Goal: Task Accomplishment & Management: Manage account settings

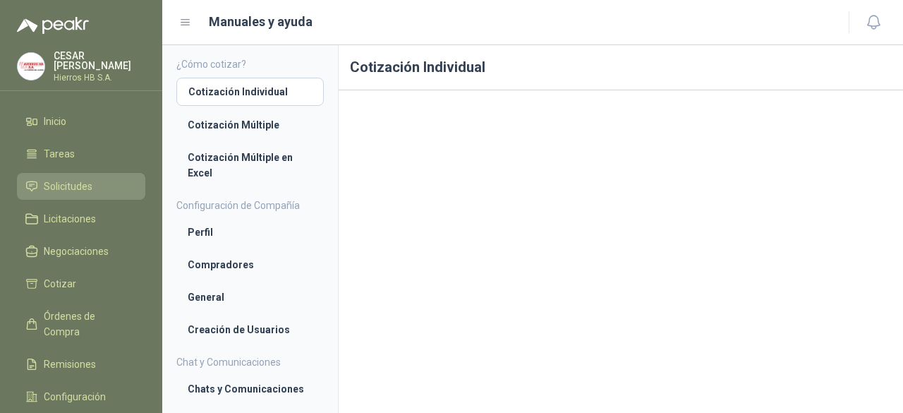
click at [79, 185] on span "Solicitudes" at bounding box center [68, 187] width 49 height 16
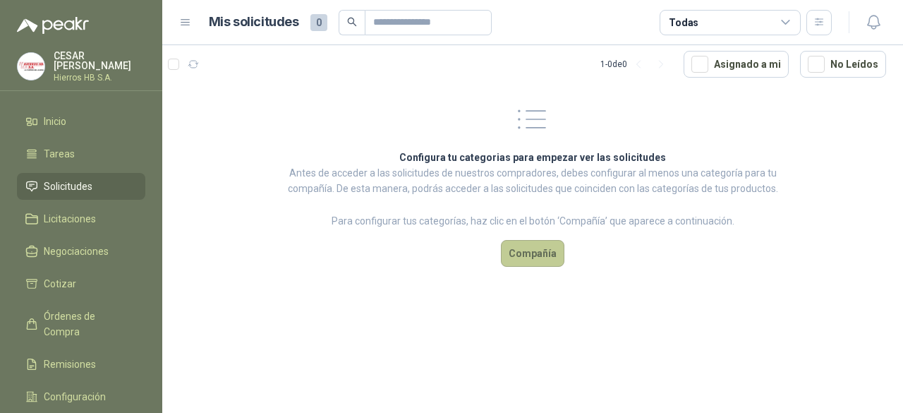
click at [525, 251] on button "Compañía" at bounding box center [533, 253] width 64 height 27
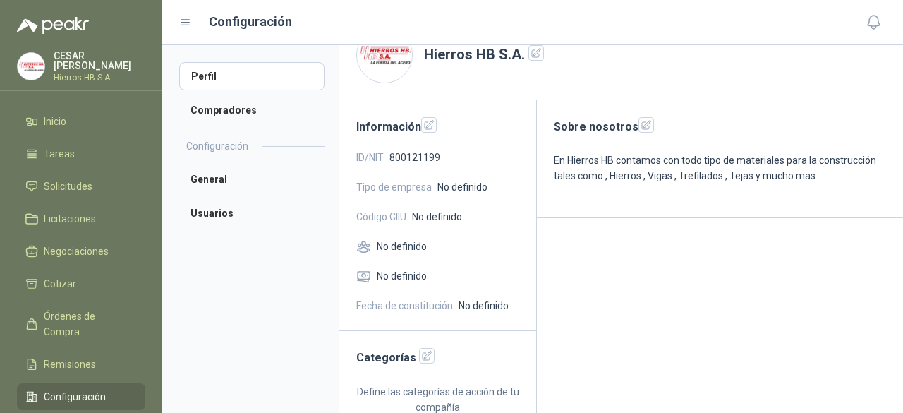
scroll to position [53, 0]
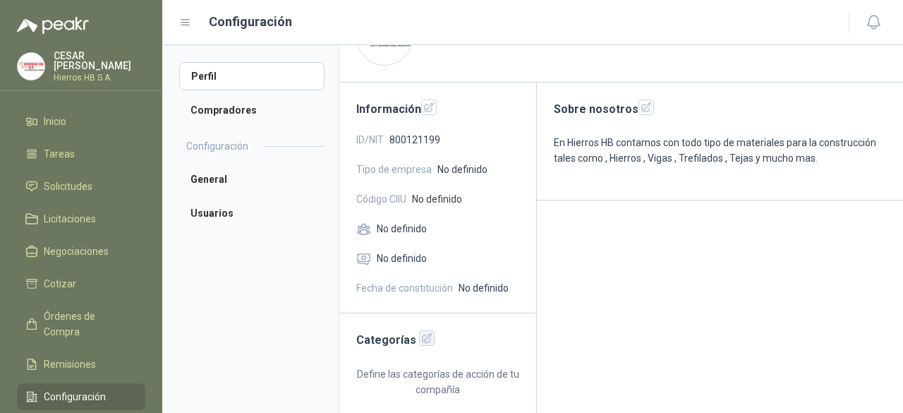
click at [421, 340] on icon "button" at bounding box center [427, 338] width 12 height 12
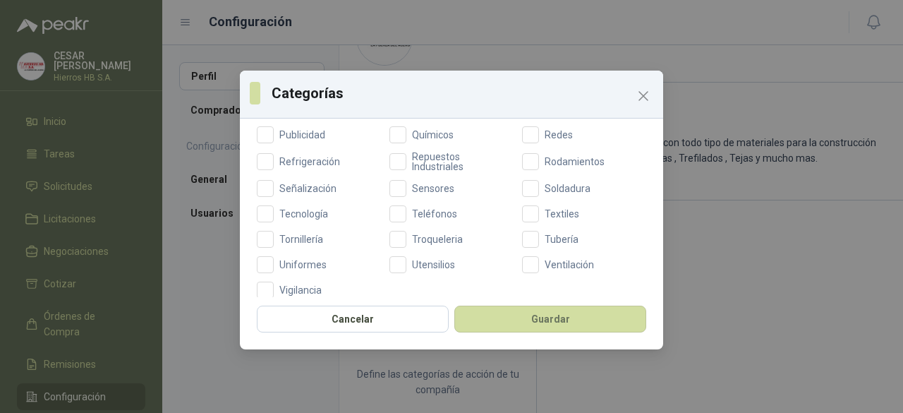
scroll to position [634, 0]
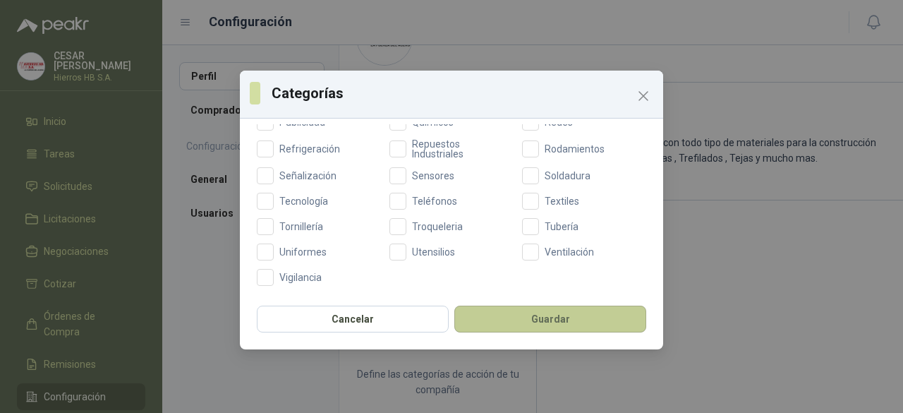
click at [539, 315] on button "Guardar" at bounding box center [550, 319] width 192 height 27
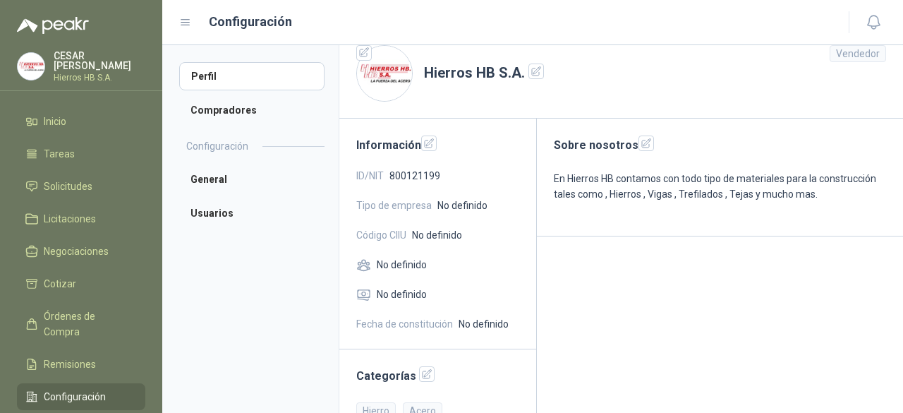
scroll to position [0, 0]
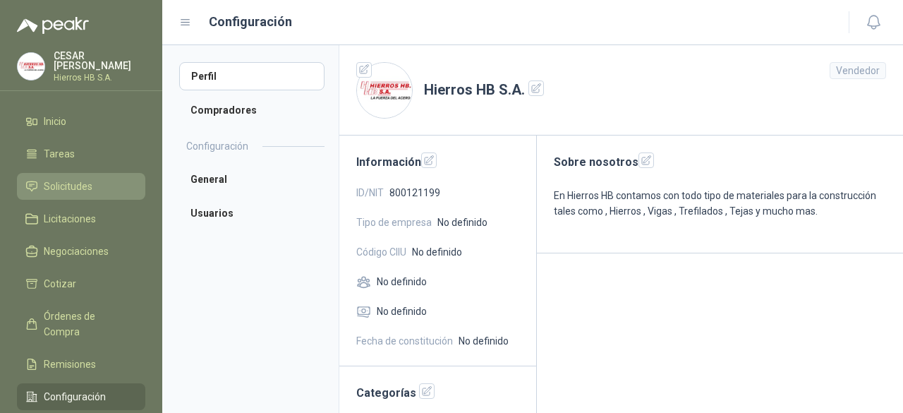
click at [82, 191] on link "Solicitudes" at bounding box center [81, 186] width 128 height 27
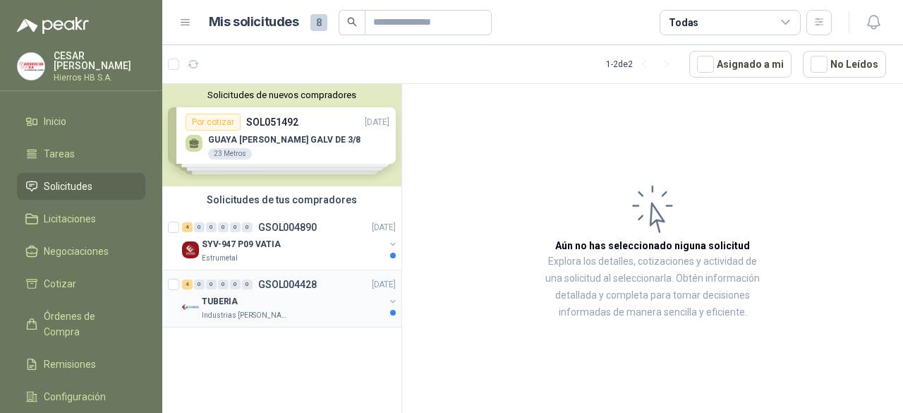
click at [248, 296] on div "TUBERIA" at bounding box center [293, 301] width 183 height 17
